Goal: Transaction & Acquisition: Book appointment/travel/reservation

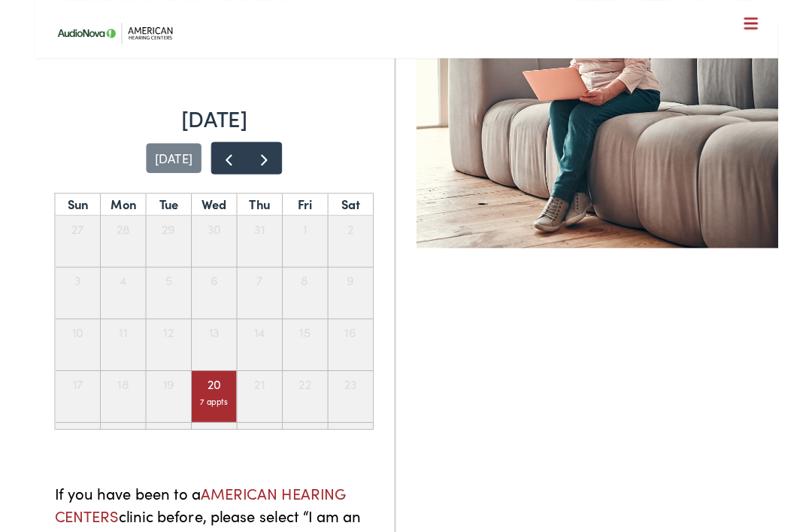
scroll to position [292, 0]
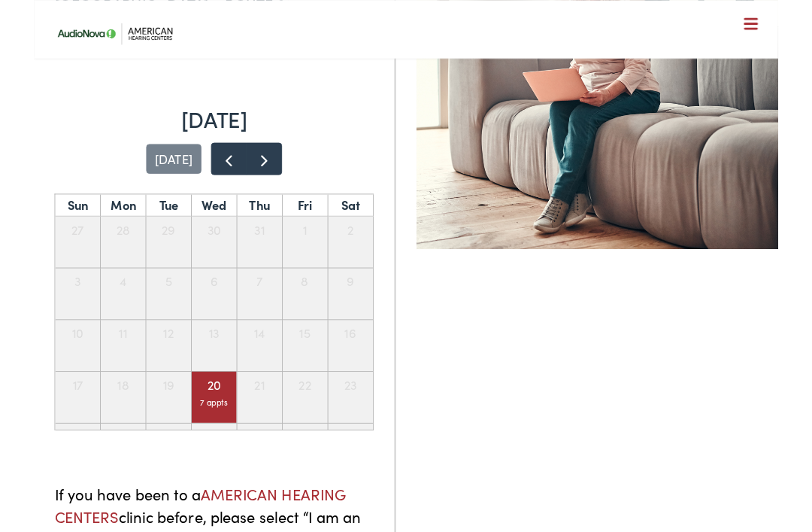
click at [201, 431] on div "7 appts" at bounding box center [196, 438] width 31 height 15
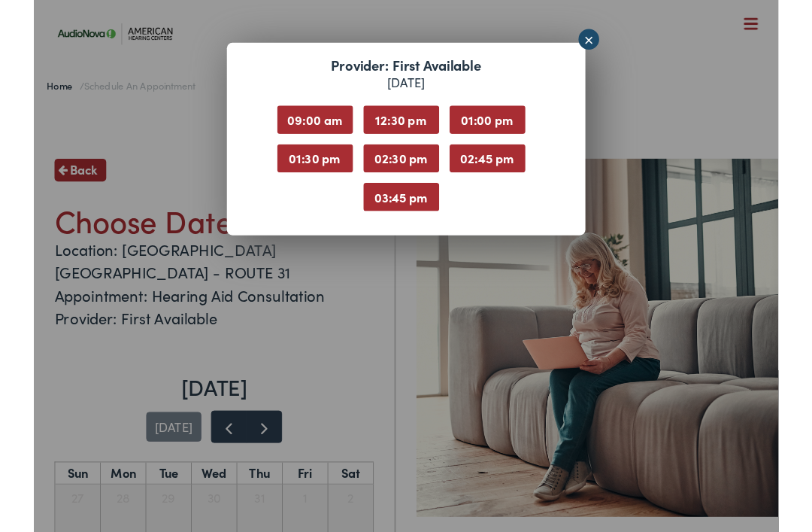
click at [621, 37] on div "Provider: First Available [DATE] 09:00 am 12:30 pm 01:00 pm 01:30 pm 02:30 pm 0…" at bounding box center [406, 290] width 812 height 580
click at [609, 41] on link "×" at bounding box center [605, 43] width 23 height 23
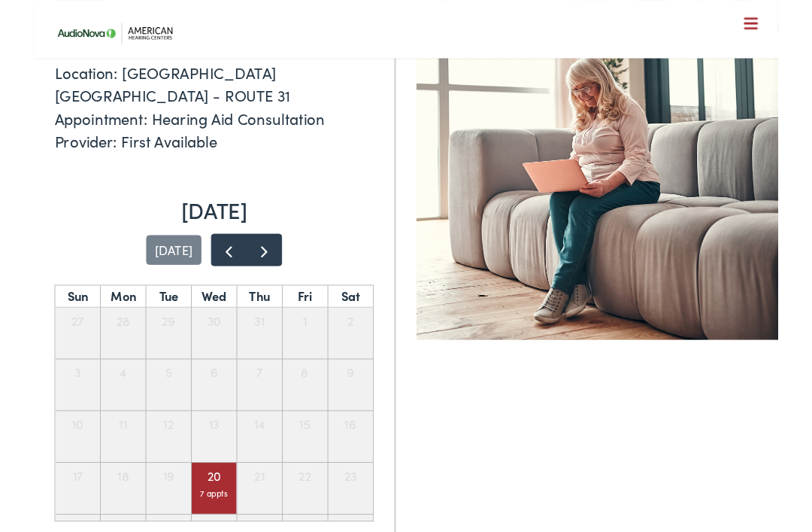
scroll to position [193, 0]
click at [251, 263] on span "button" at bounding box center [251, 273] width 20 height 20
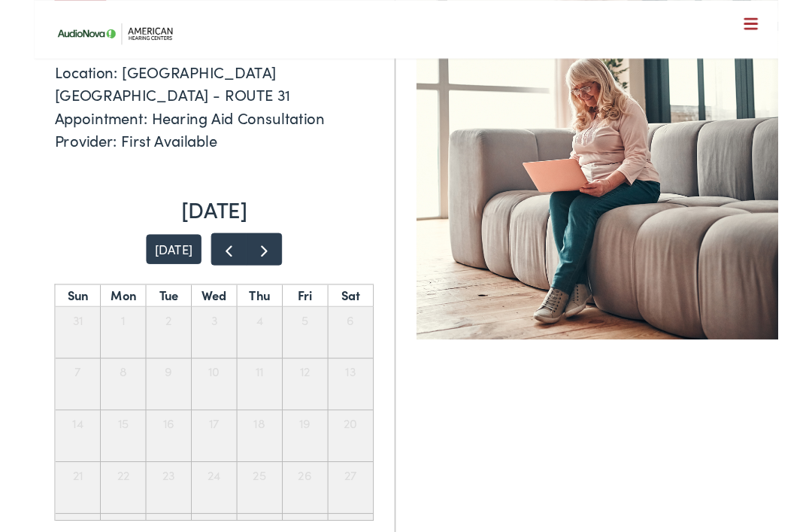
click at [257, 263] on span "button" at bounding box center [251, 273] width 20 height 20
click at [217, 263] on span "button" at bounding box center [212, 273] width 20 height 20
click at [210, 263] on span "button" at bounding box center [212, 273] width 20 height 20
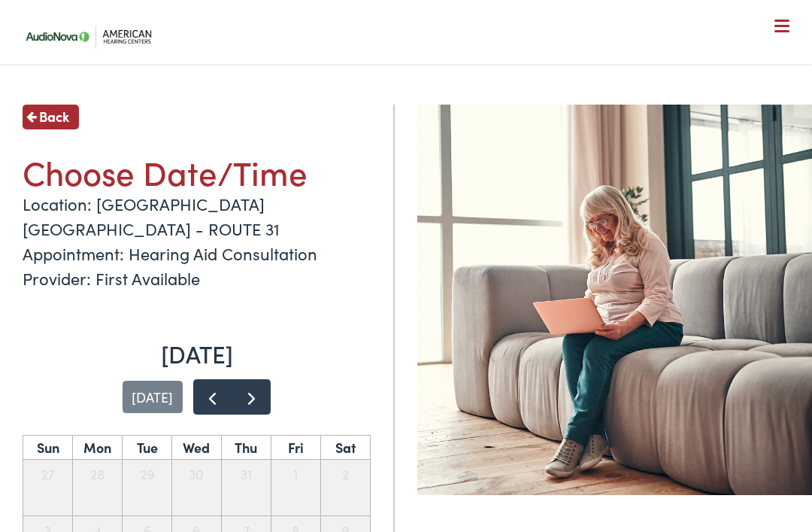
scroll to position [58, 0]
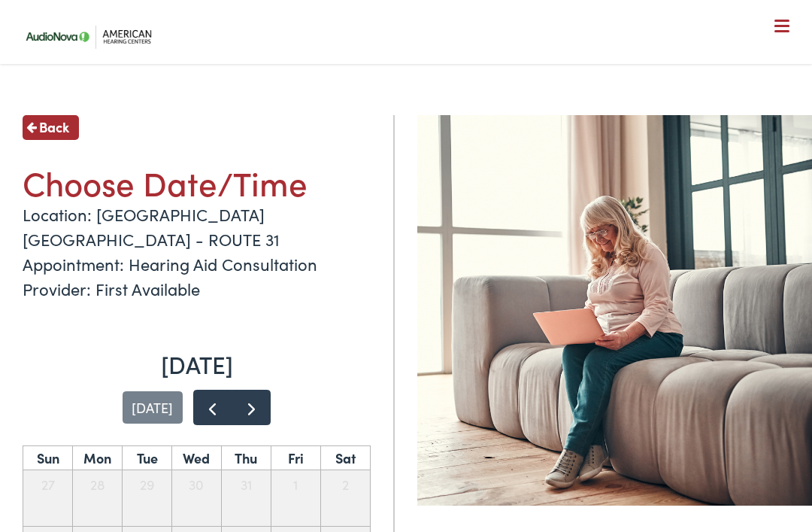
click at [44, 131] on span "Back" at bounding box center [54, 127] width 30 height 20
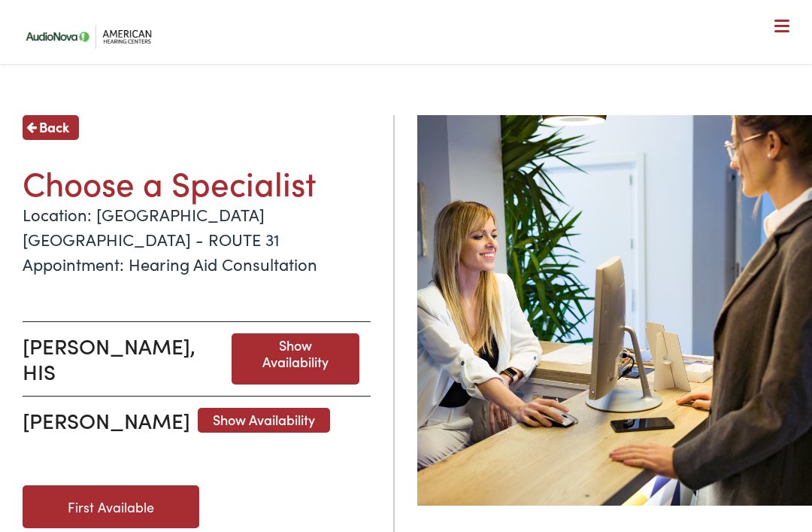
click at [159, 485] on link "First Available" at bounding box center [111, 506] width 177 height 43
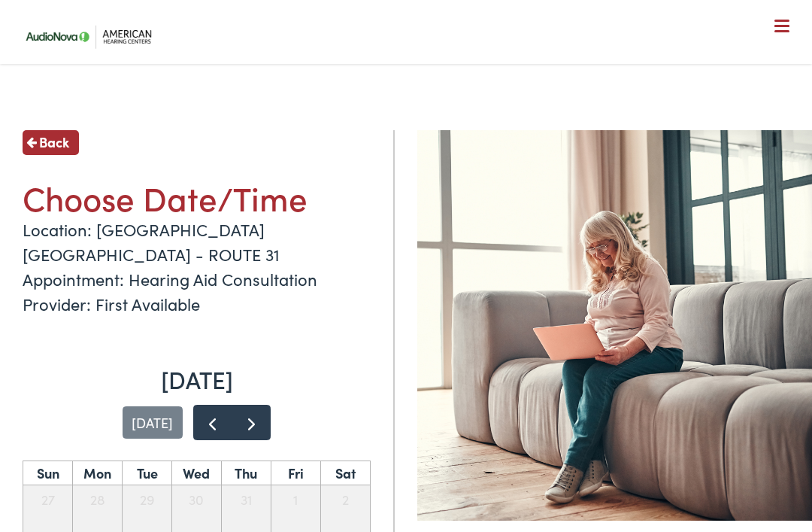
scroll to position [40, 0]
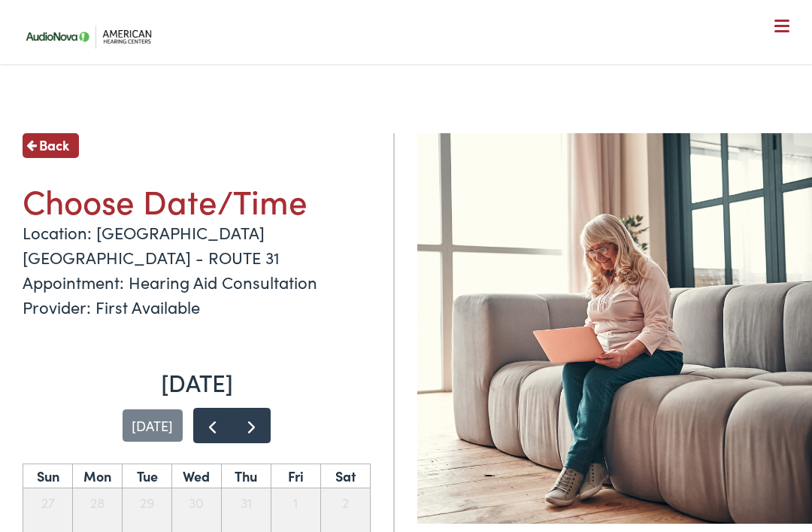
click at [43, 150] on span "Back" at bounding box center [54, 145] width 30 height 20
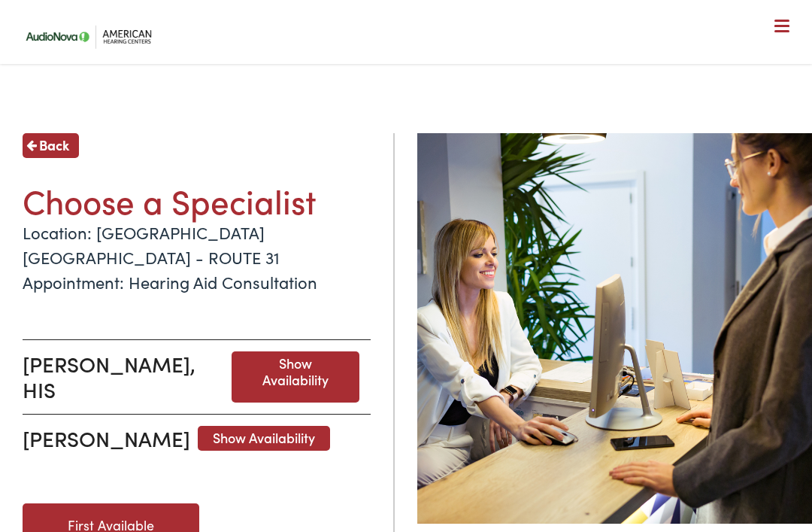
click at [321, 351] on span "Show Availability" at bounding box center [296, 376] width 128 height 50
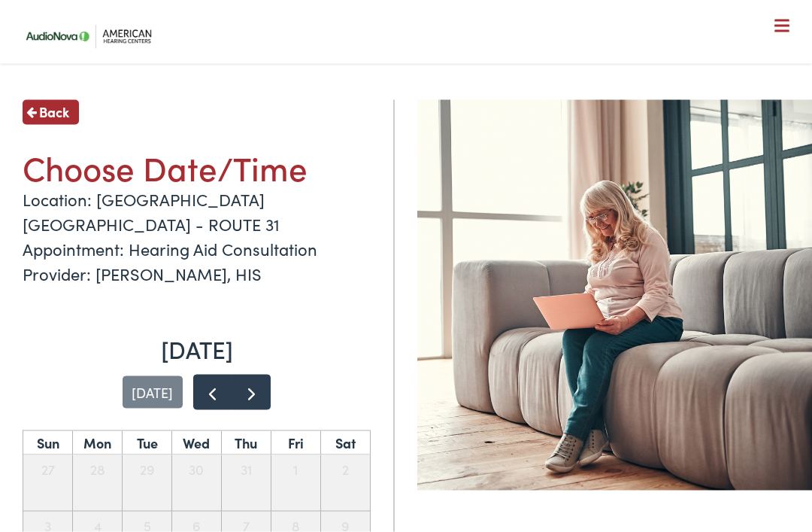
scroll to position [68, 0]
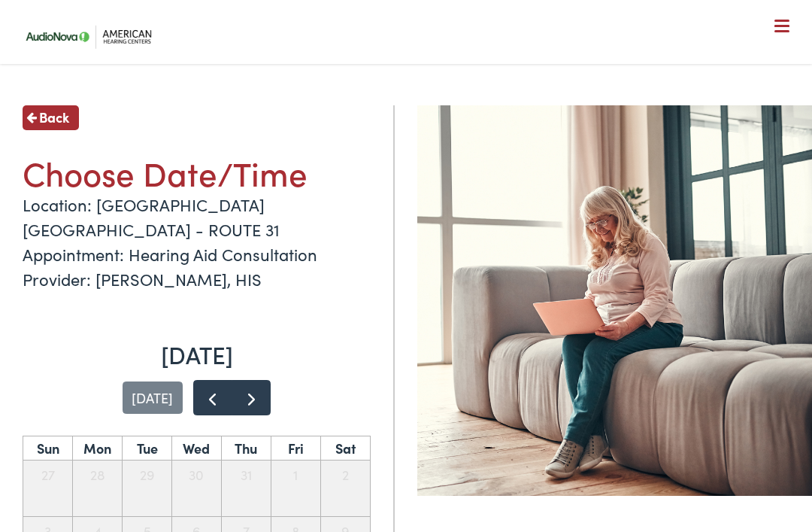
click at [44, 114] on span "Back" at bounding box center [54, 117] width 30 height 20
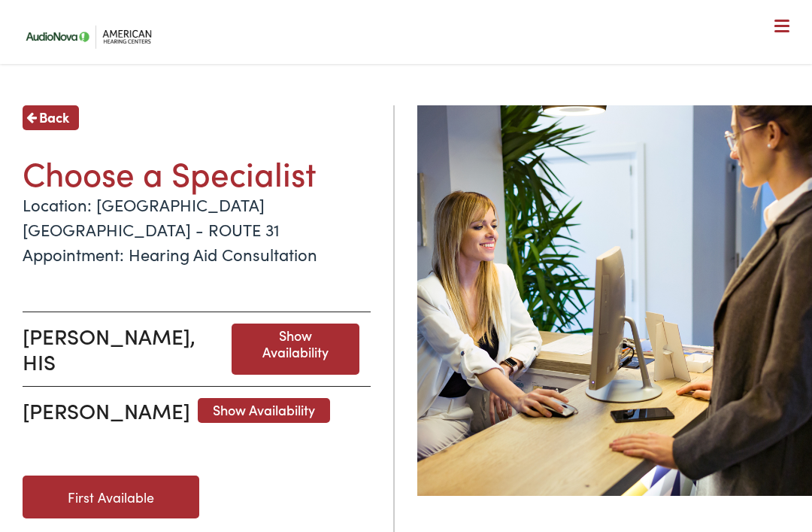
click at [249, 398] on span "Show Availability" at bounding box center [264, 411] width 132 height 26
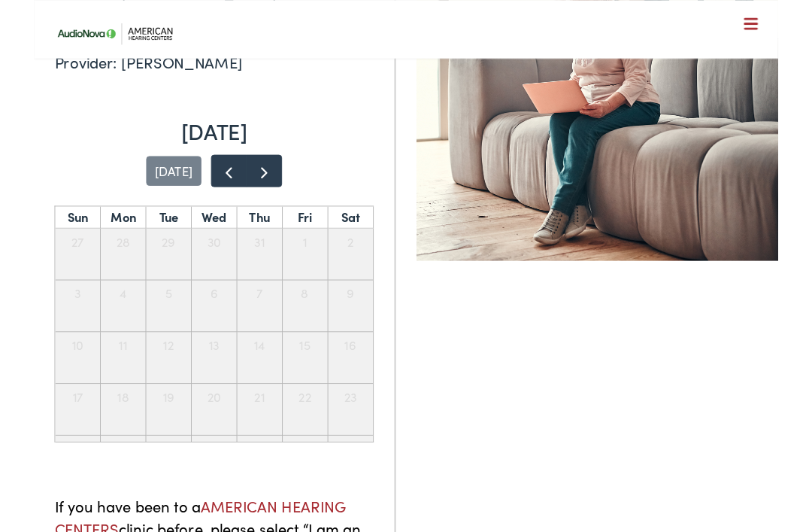
scroll to position [278, 0]
click at [252, 178] on span "button" at bounding box center [251, 188] width 20 height 20
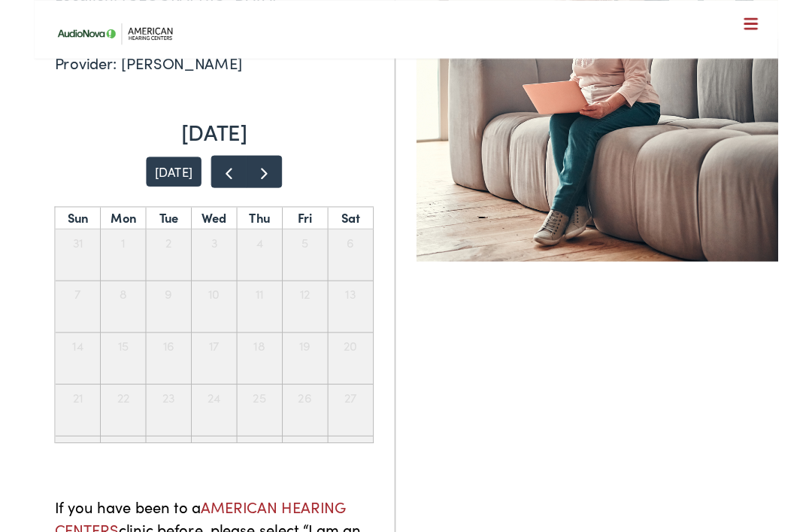
click at [267, 169] on button "button" at bounding box center [251, 186] width 39 height 35
click at [259, 169] on button "button" at bounding box center [251, 186] width 39 height 35
click at [266, 169] on button "button" at bounding box center [251, 186] width 39 height 35
click at [265, 169] on button "button" at bounding box center [251, 186] width 39 height 35
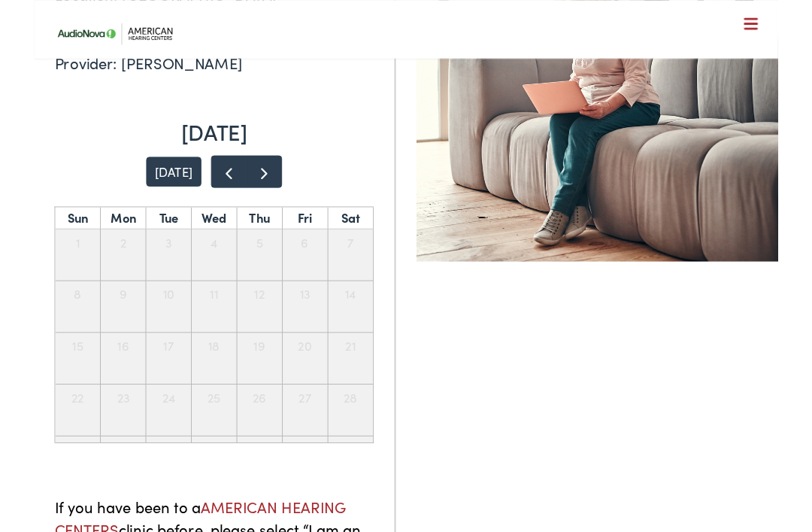
click at [172, 171] on button "[DATE]" at bounding box center [153, 187] width 60 height 32
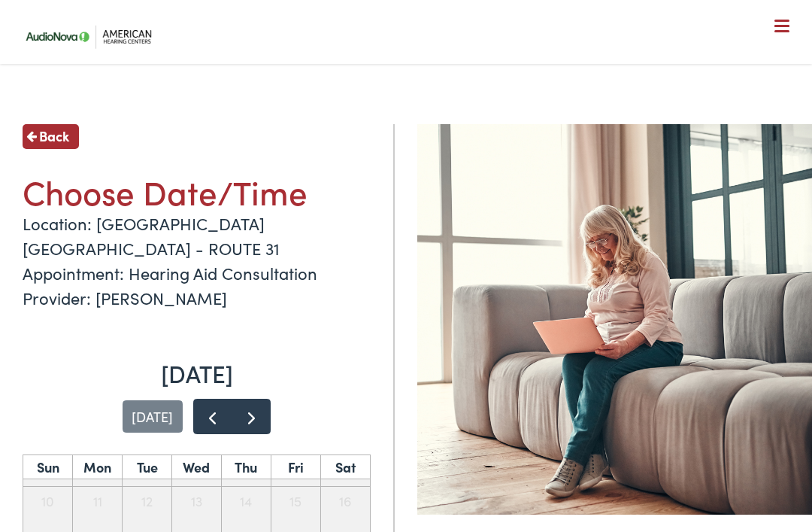
scroll to position [0, 0]
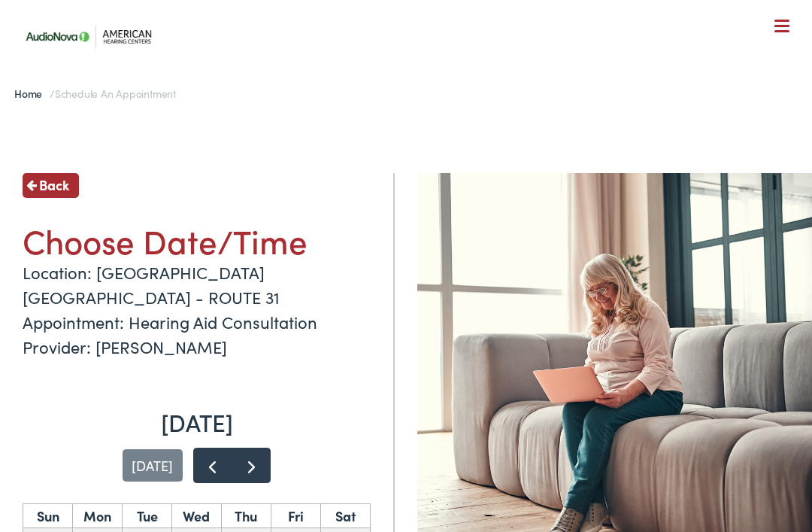
click at [47, 190] on span "Back" at bounding box center [54, 184] width 30 height 20
